Goal: Information Seeking & Learning: Check status

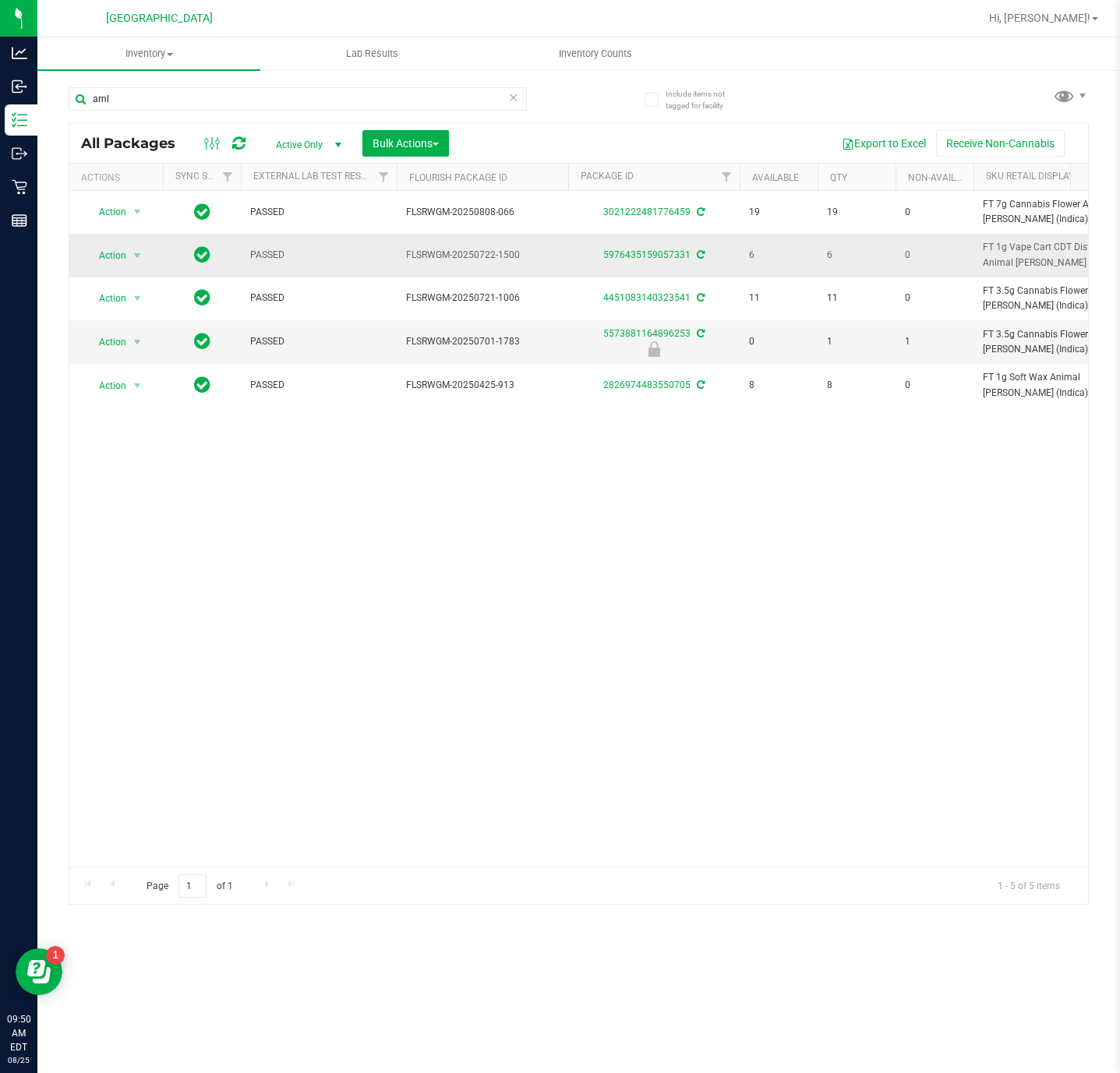
click at [1003, 261] on span "FT 1g Vape Cart CDT Distillate Animal [PERSON_NAME] (Indica)" at bounding box center [1058, 255] width 153 height 30
copy td "FT 1g Vape Cart CDT Distillate Animal [PERSON_NAME] (Indica)"
click at [358, 99] on input "aml" at bounding box center [297, 99] width 458 height 23
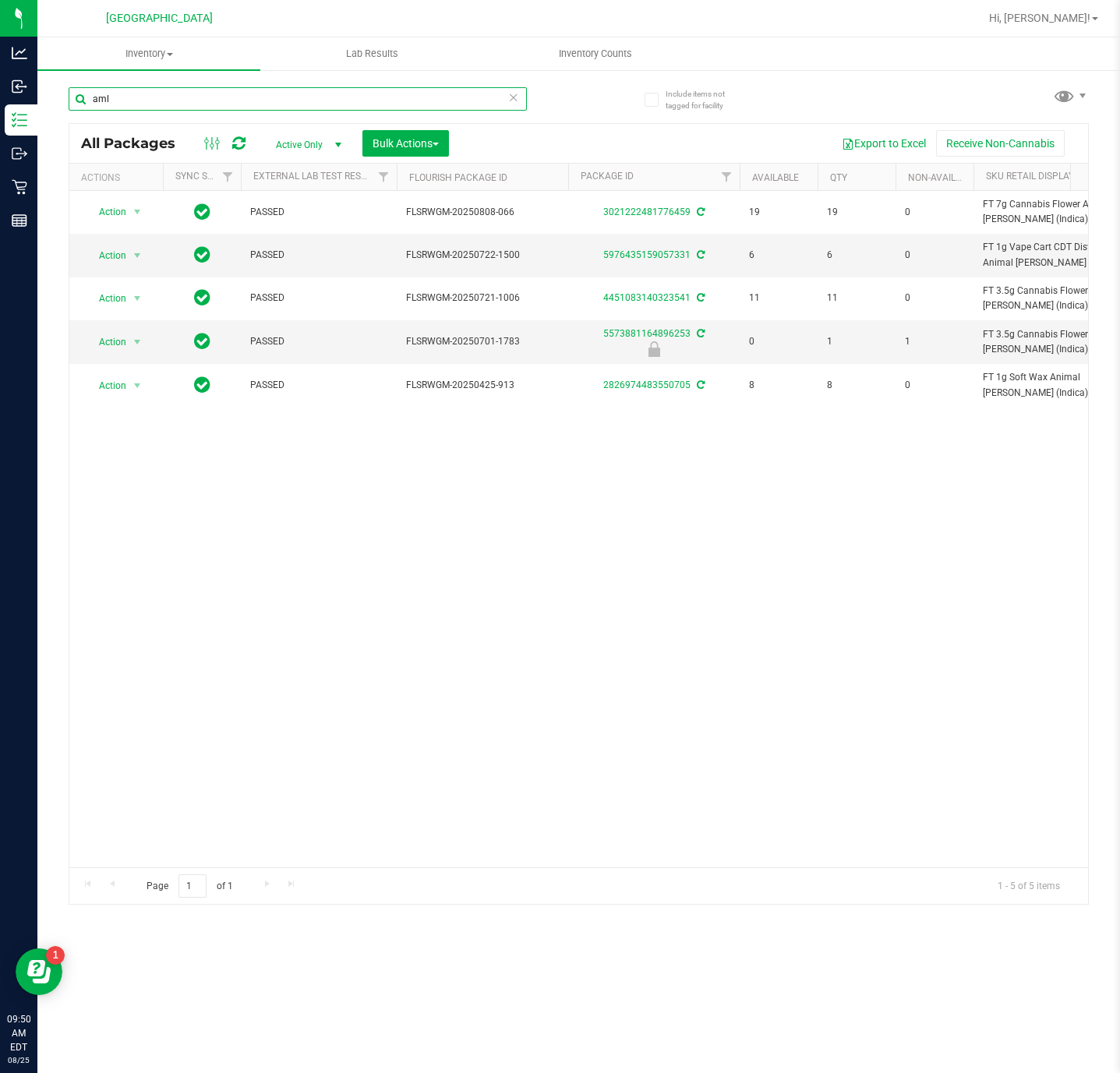
click at [358, 99] on input "aml" at bounding box center [297, 99] width 458 height 23
paste input "FT 1g Vape Cart CDT Distillate Animal [PERSON_NAME] (Indica)"
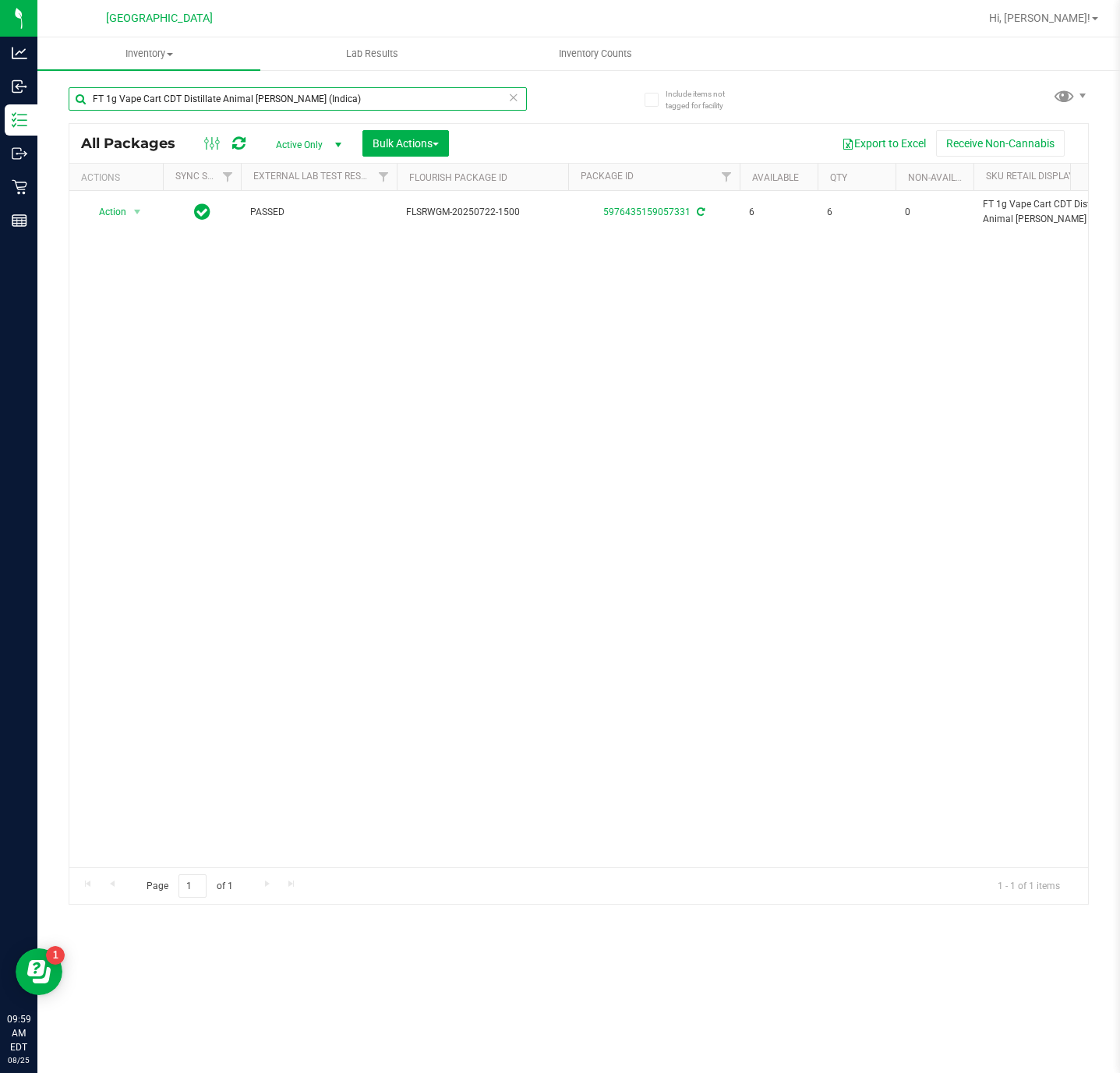
click at [340, 96] on input "FT 1g Vape Cart CDT Distillate Animal [PERSON_NAME] (Indica)" at bounding box center [297, 99] width 458 height 23
click at [339, 91] on input "FT 1g Vape Cart CDT Distillate Animal [PERSON_NAME] (Indica)" at bounding box center [297, 99] width 458 height 23
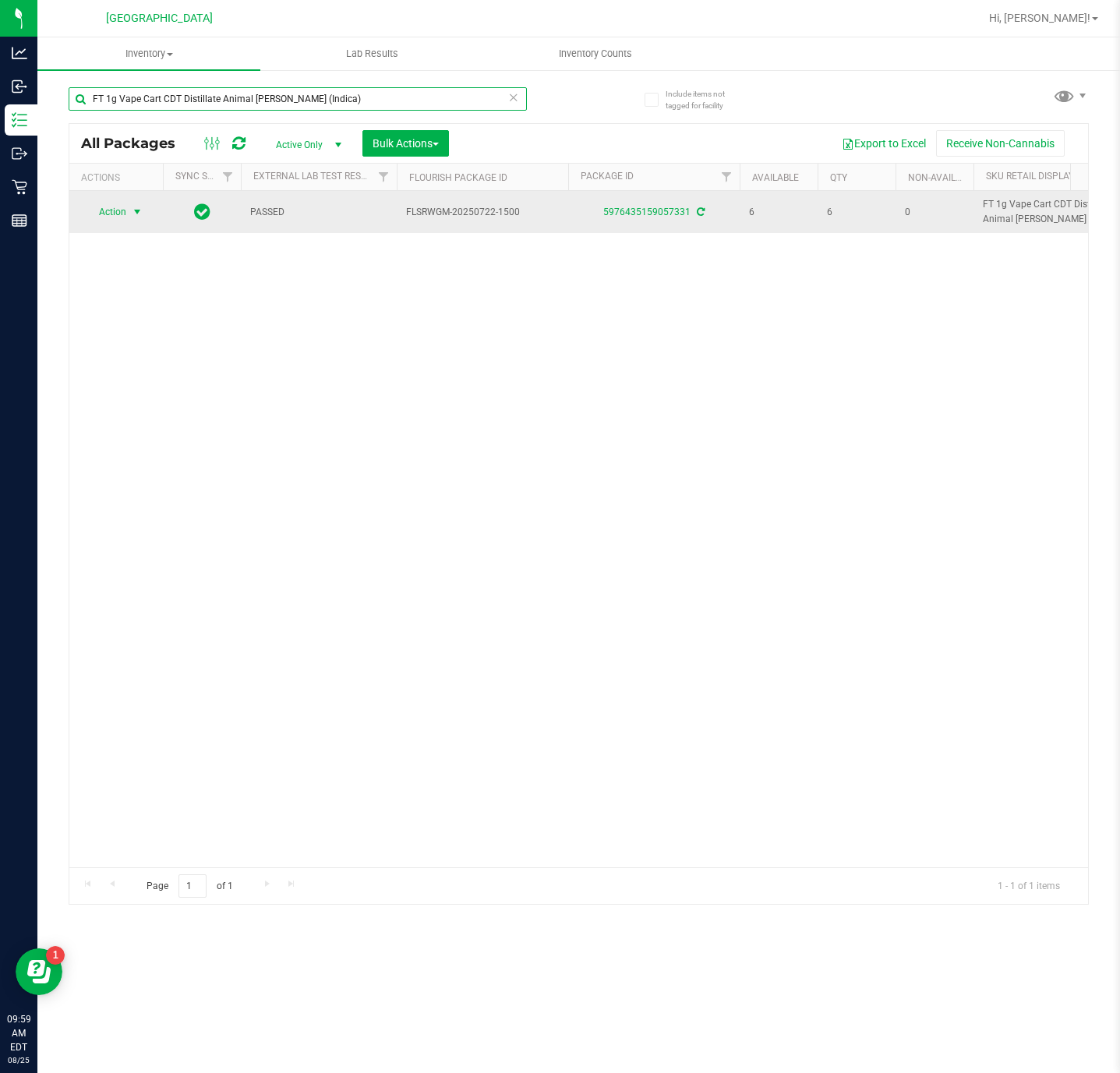
type input "FT 1g Vape Cart CDT Distillate Animal [PERSON_NAME] (Indica)"
click at [129, 214] on span "select" at bounding box center [137, 212] width 20 height 22
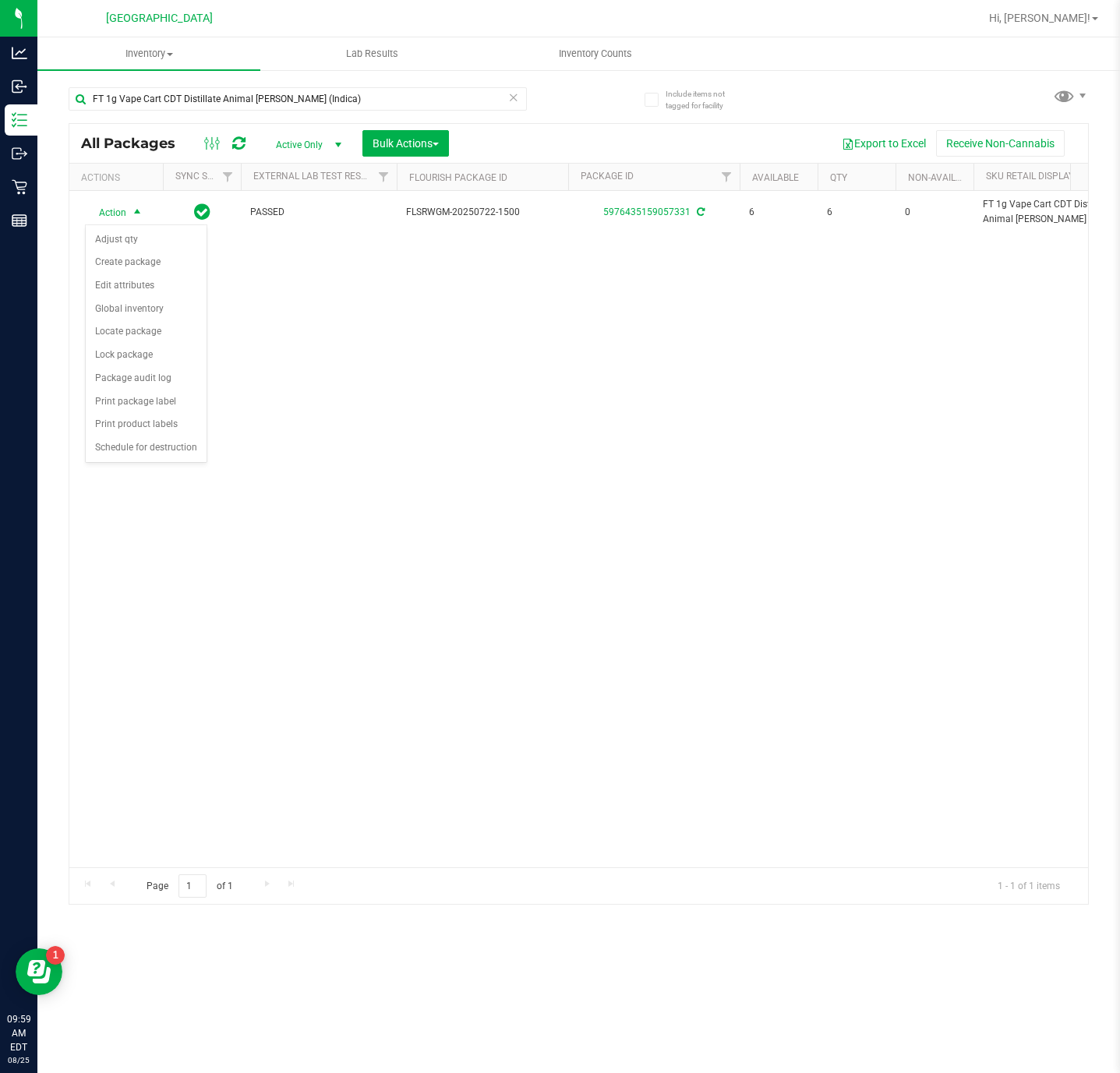
click at [294, 372] on div "Action Action Adjust qty Create package Edit attributes Global inventory Locate…" at bounding box center [578, 529] width 1018 height 676
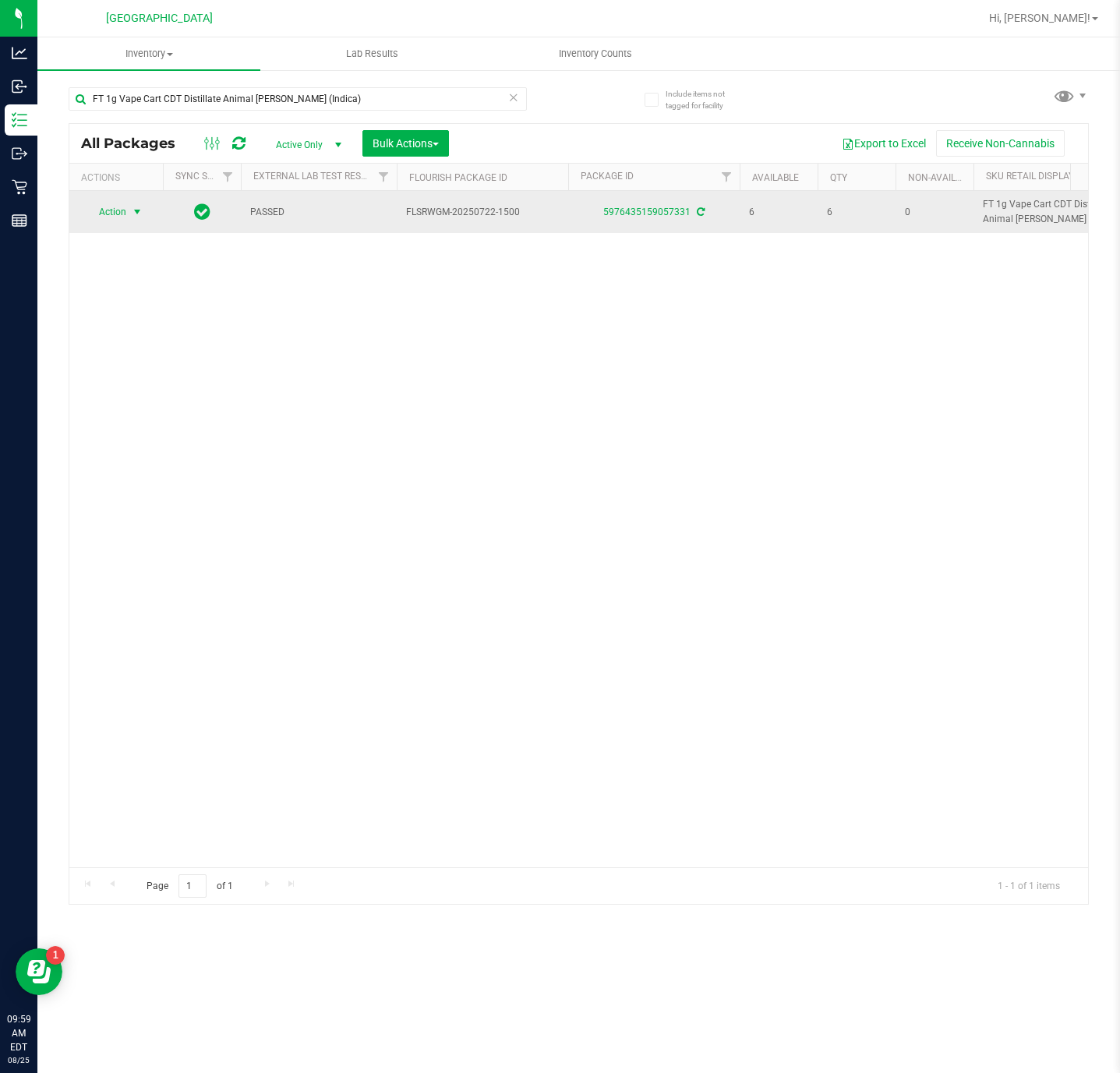
click at [124, 215] on span "Action" at bounding box center [106, 212] width 42 height 22
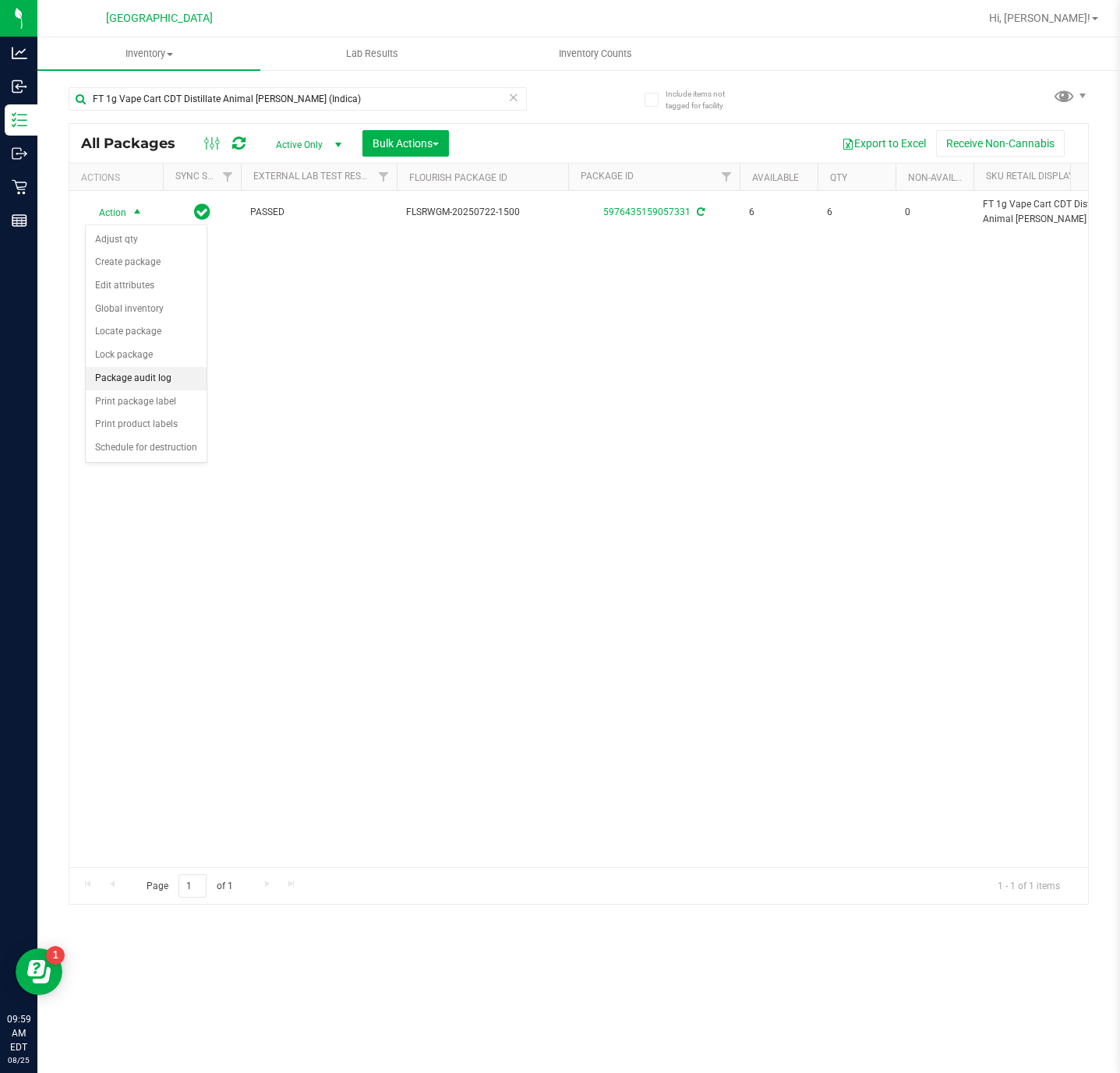
click at [135, 387] on li "Package audit log" at bounding box center [146, 379] width 121 height 23
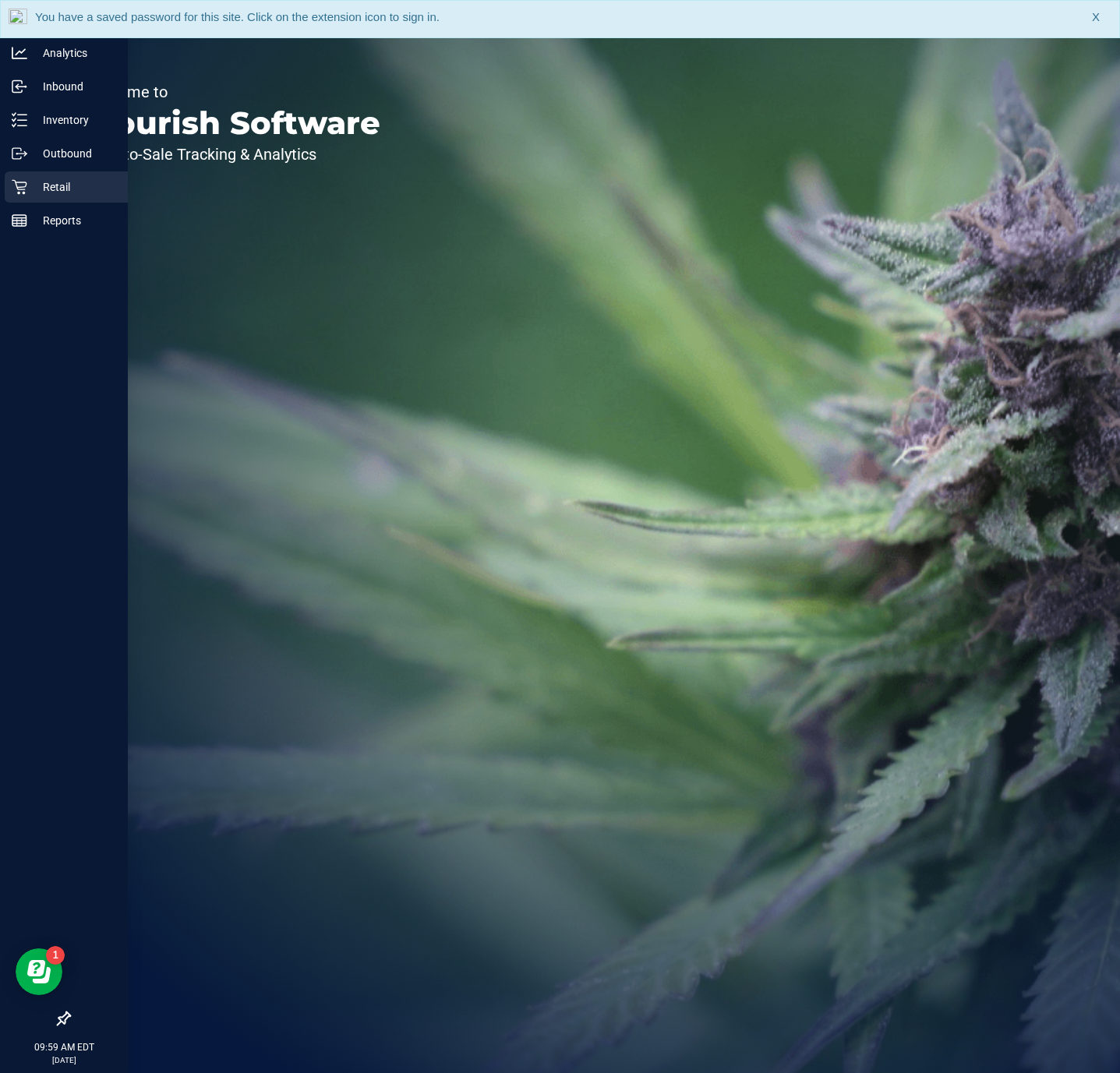
click at [36, 185] on p "Retail" at bounding box center [74, 187] width 93 height 19
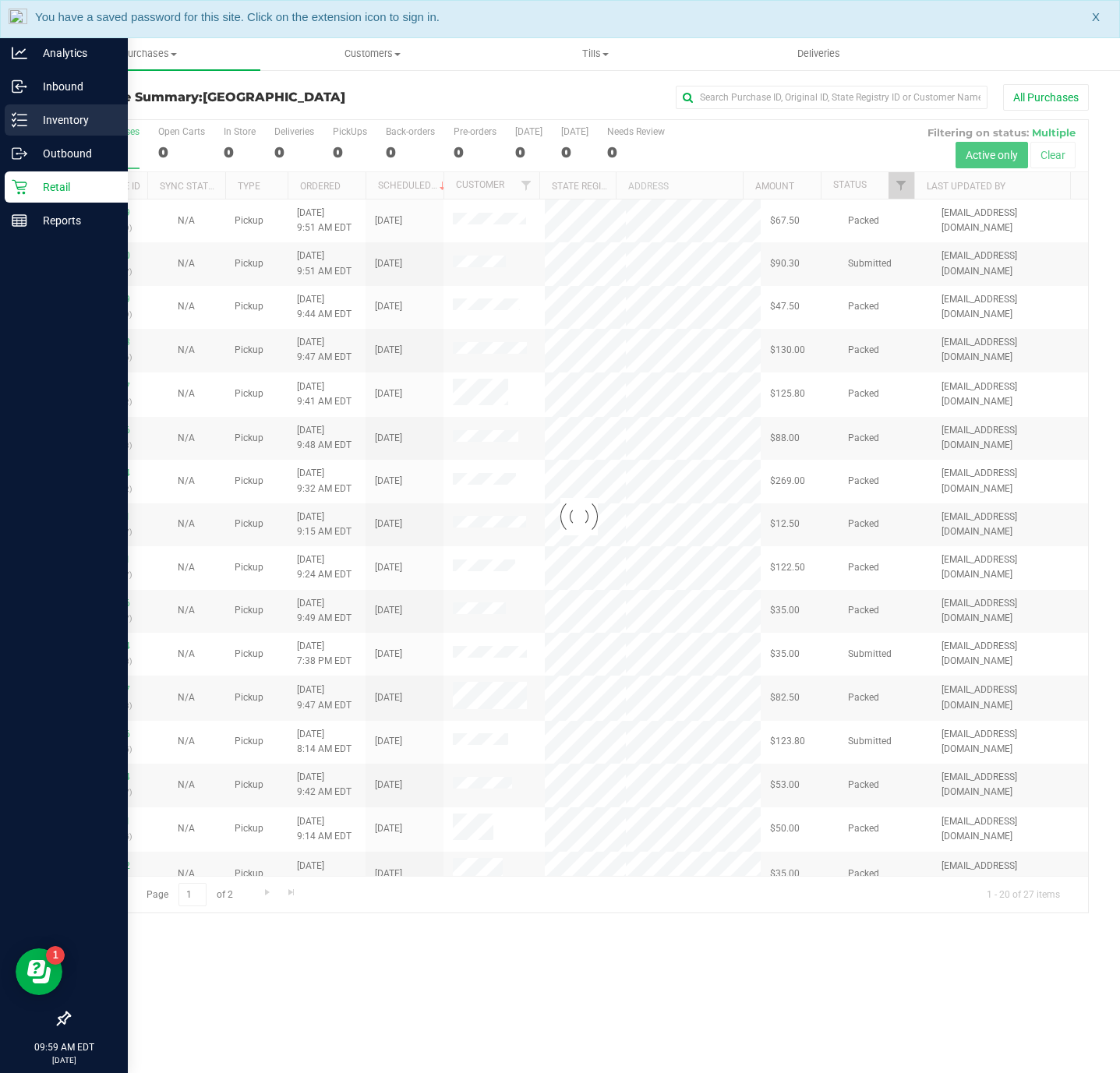
click at [91, 127] on p "Inventory" at bounding box center [74, 120] width 93 height 19
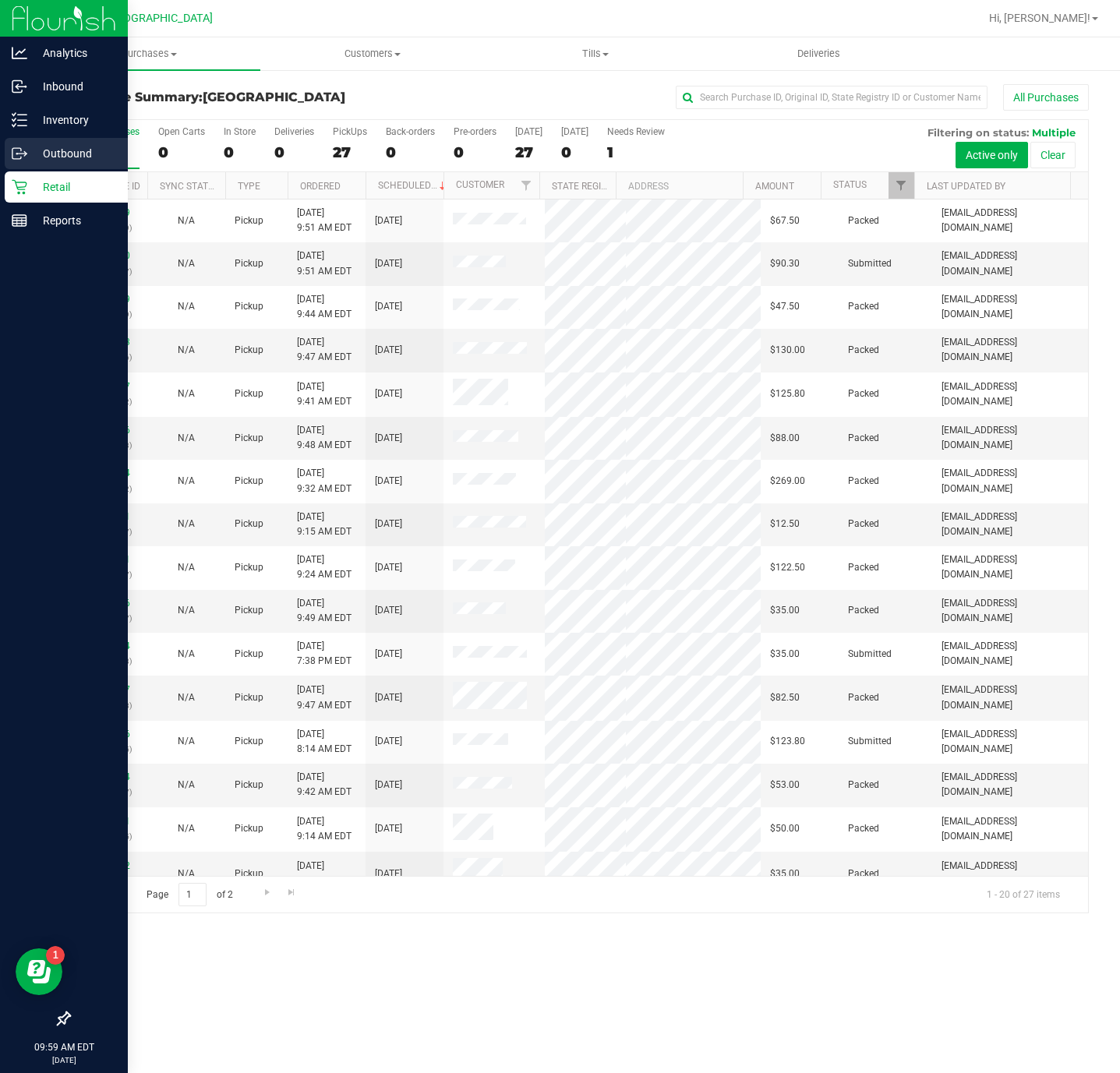
click at [34, 157] on p "Outbound" at bounding box center [74, 153] width 93 height 19
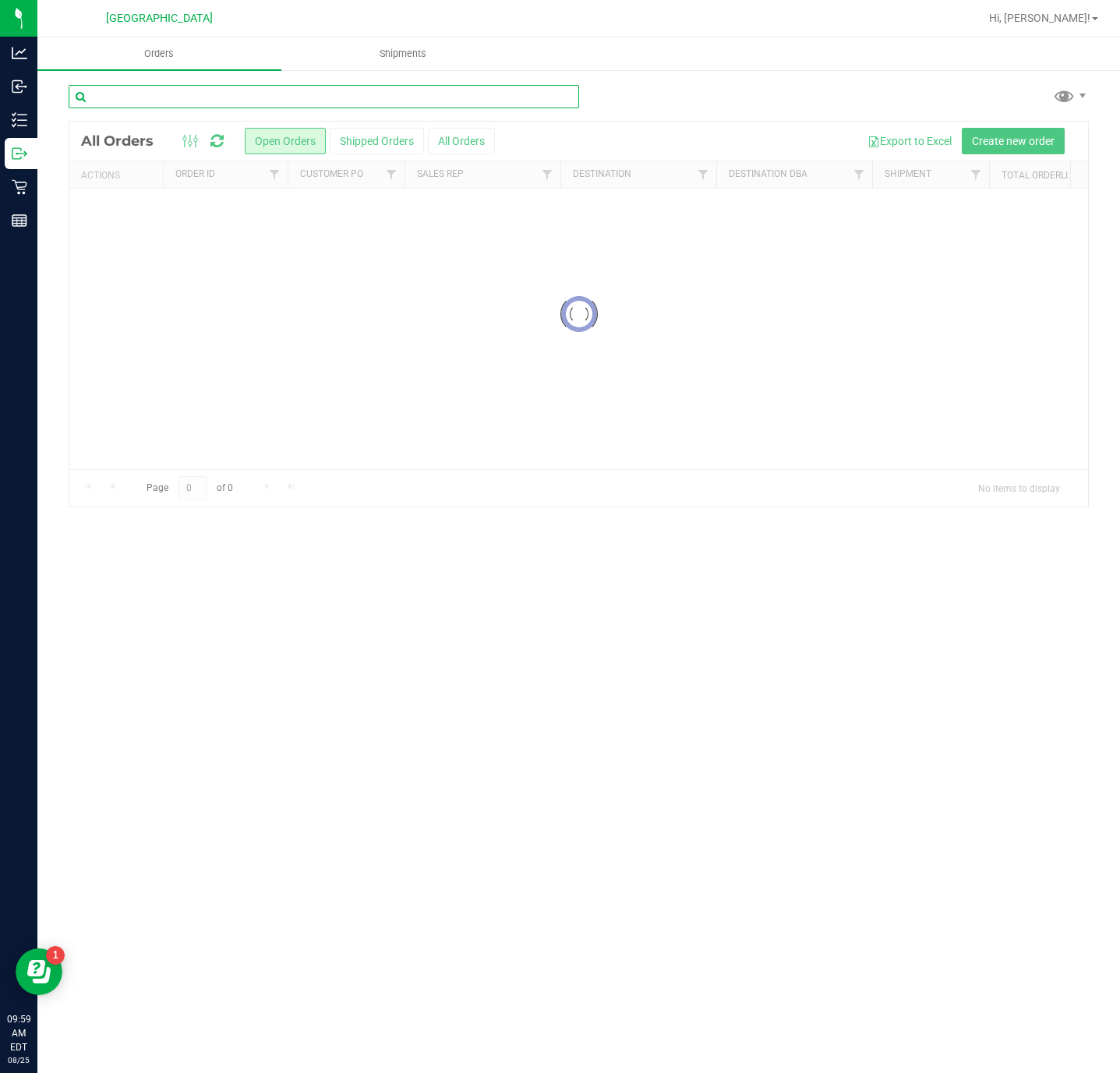
click at [258, 107] on input "text" at bounding box center [324, 97] width 510 height 23
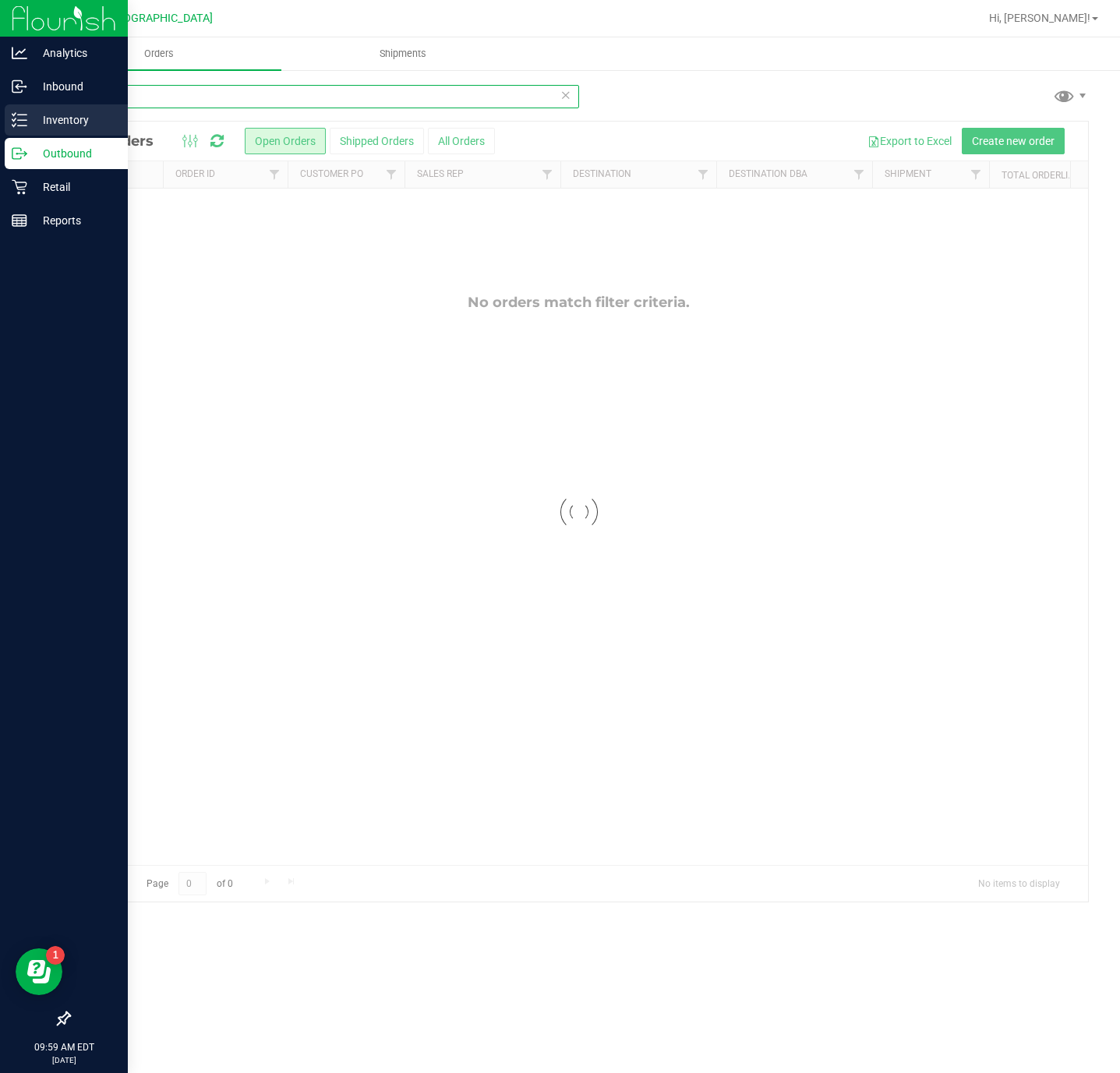
type input "oze"
click at [26, 122] on icon at bounding box center [20, 120] width 16 height 16
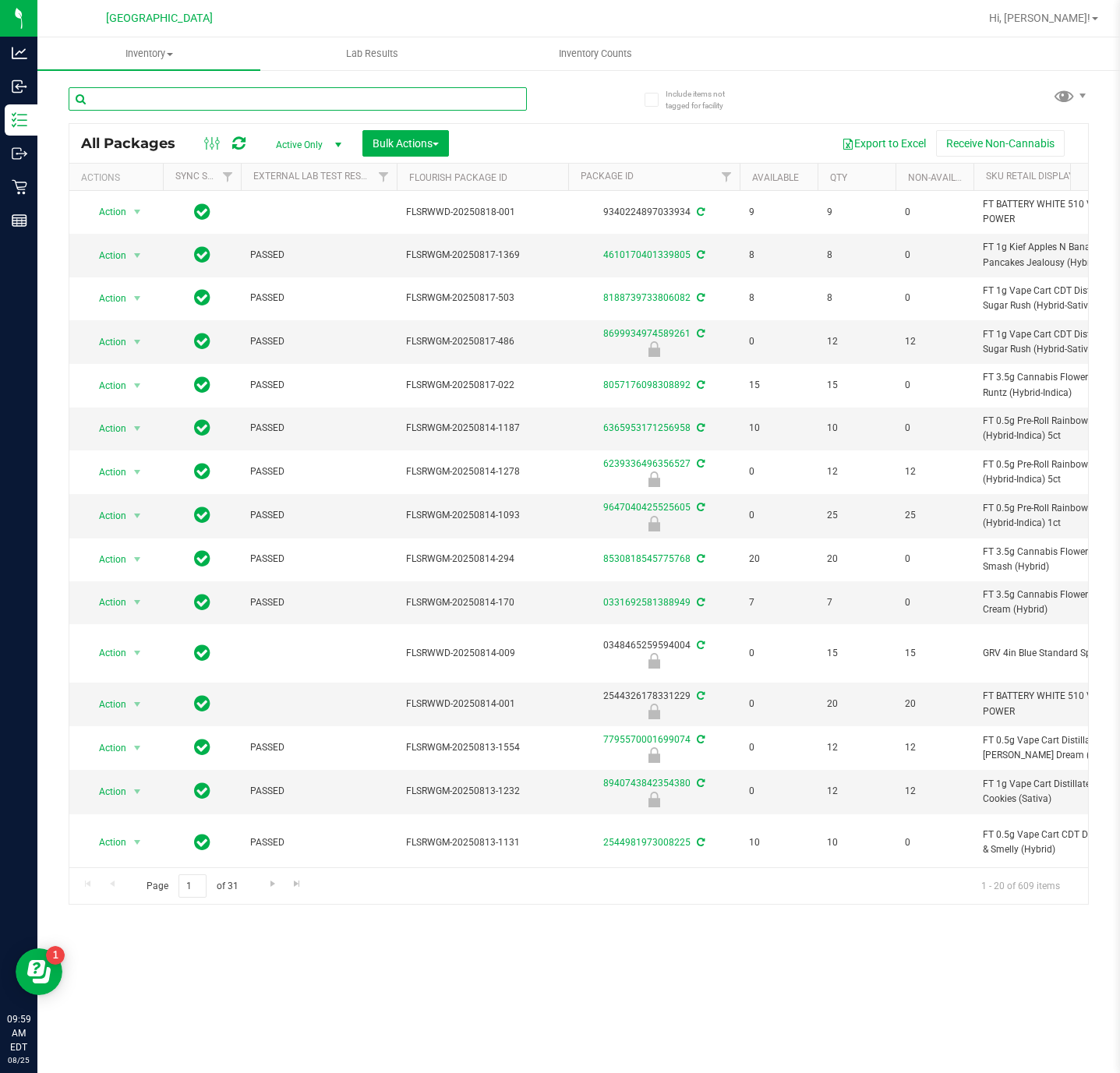
click at [203, 100] on input "text" at bounding box center [297, 99] width 458 height 23
type input "oze"
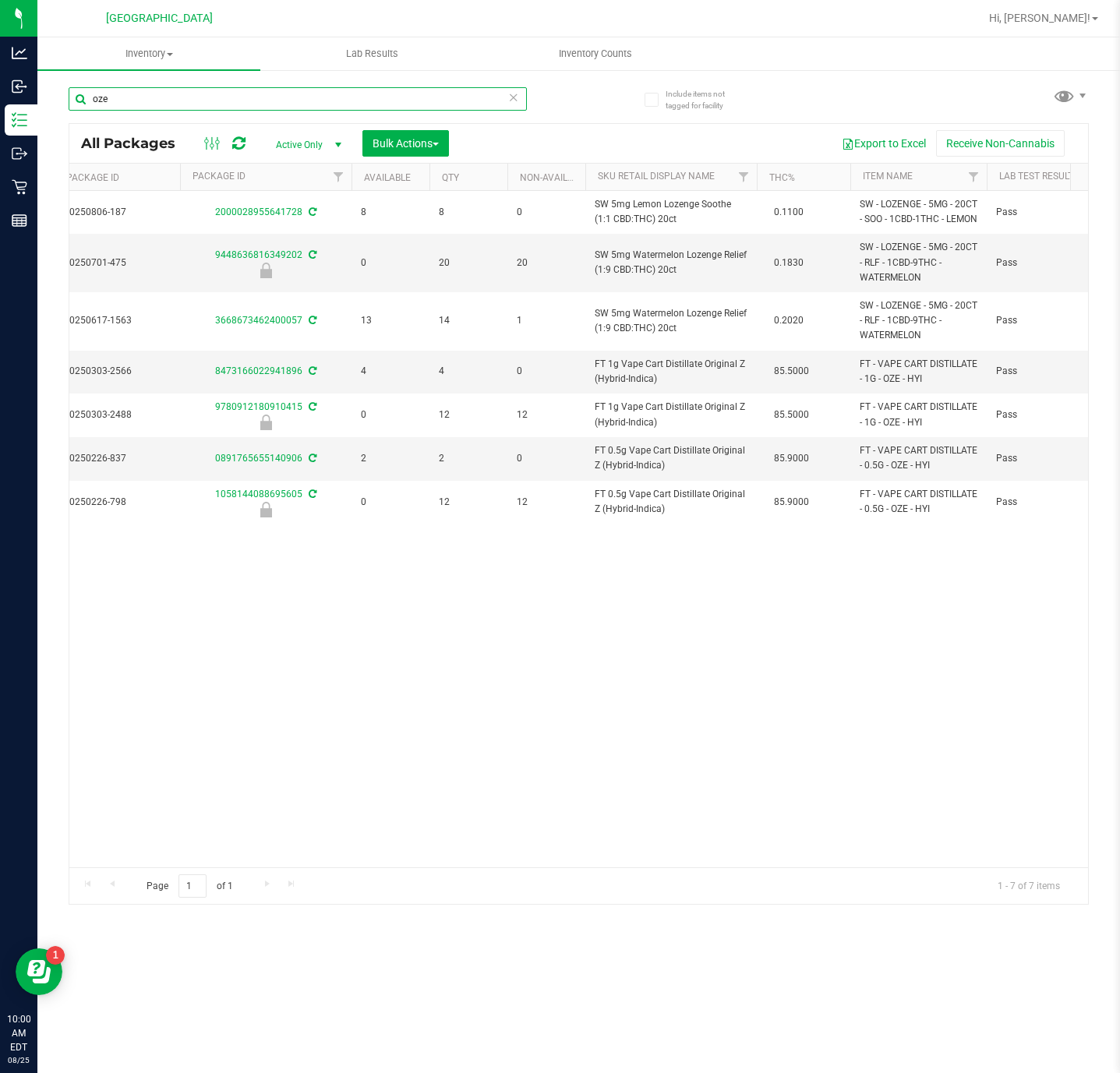
scroll to position [0, 379]
